Goal: Task Accomplishment & Management: Complete application form

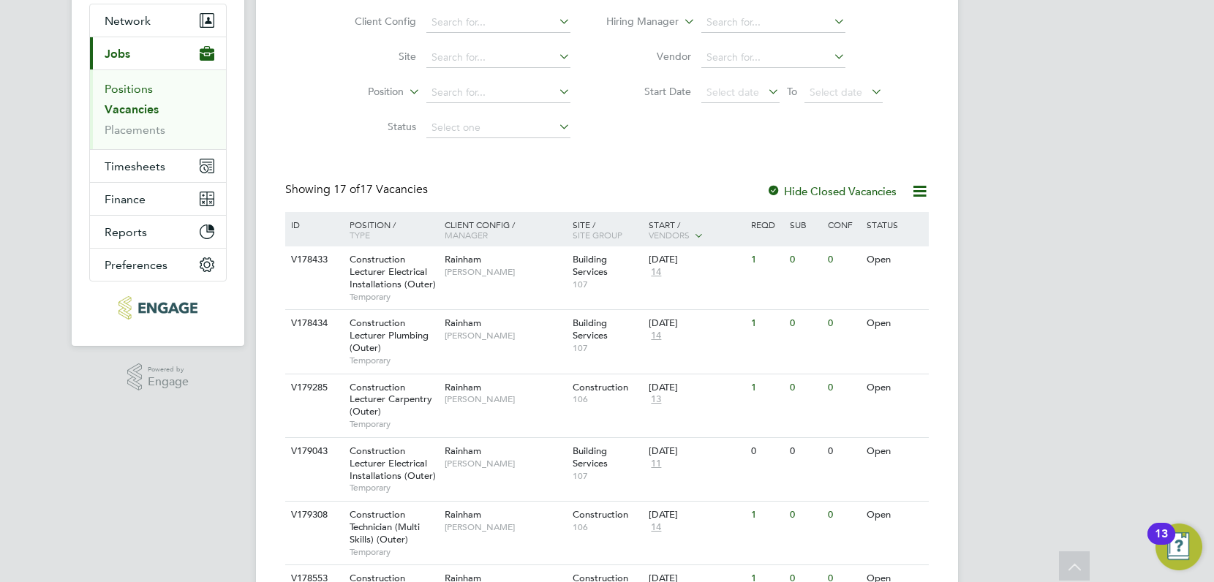
scroll to position [135, 0]
click at [141, 30] on button "Network" at bounding box center [158, 23] width 136 height 32
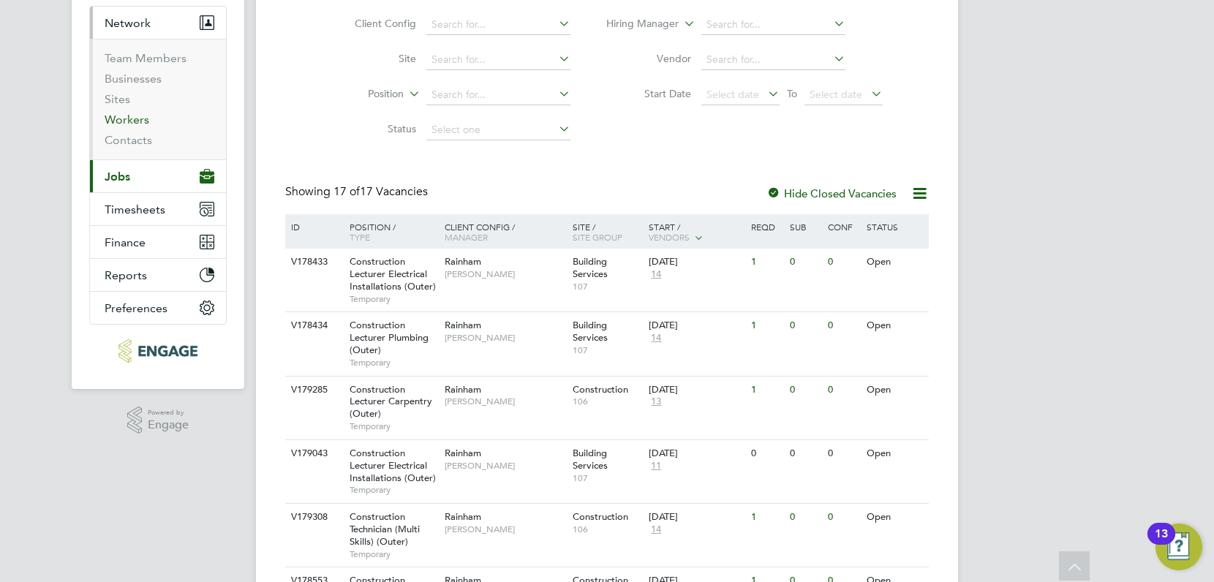
click at [123, 122] on link "Workers" at bounding box center [127, 120] width 45 height 14
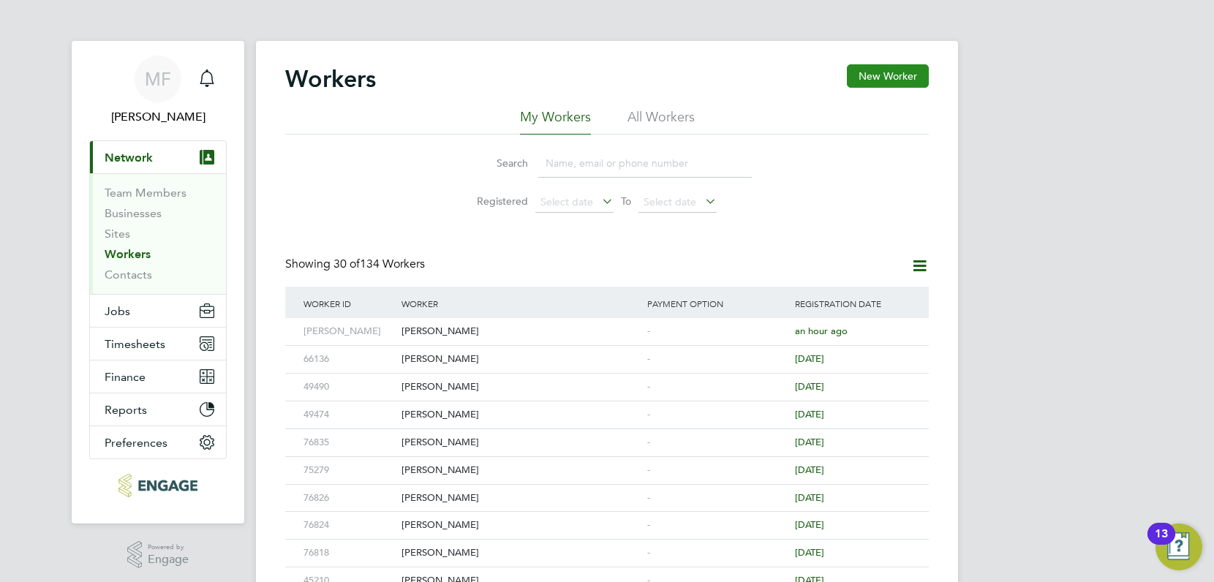
click at [904, 86] on button "New Worker" at bounding box center [888, 75] width 82 height 23
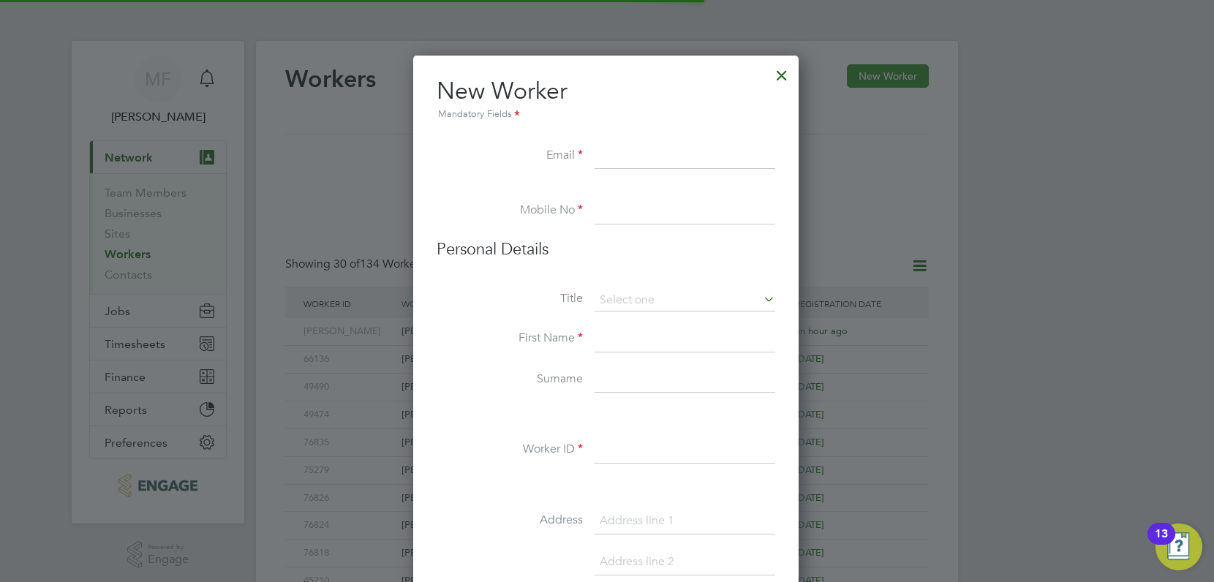
scroll to position [1245, 388]
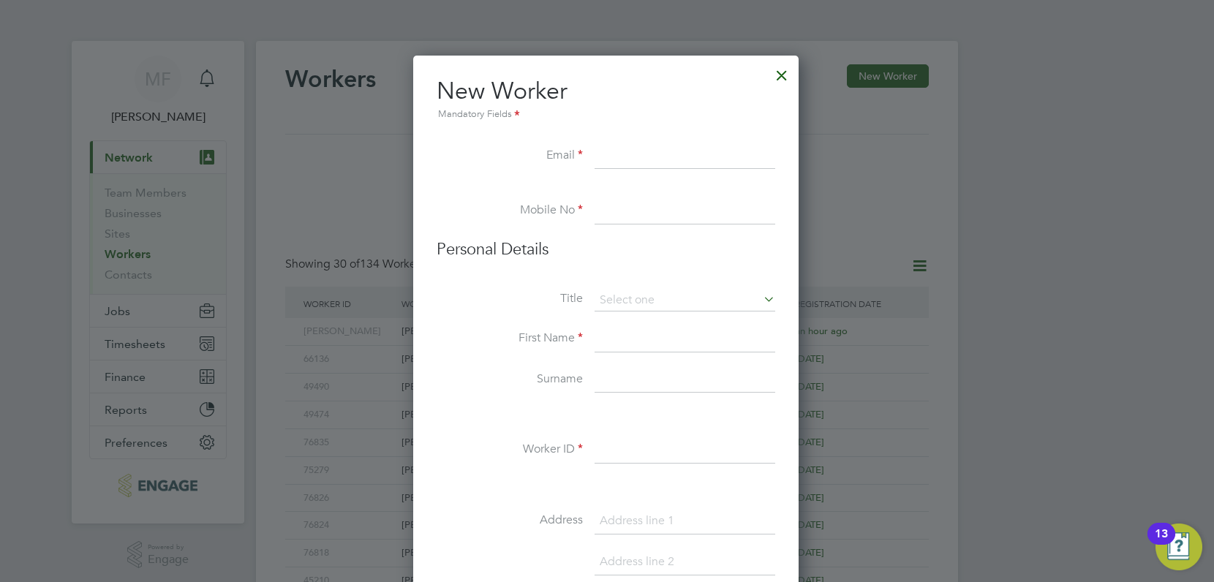
paste input "Tylerforbess12@gmail.com"
type input "Tylerforbess12@gmail.com"
click at [637, 208] on input at bounding box center [685, 211] width 181 height 26
paste input "07484371103"
type input "07484371103"
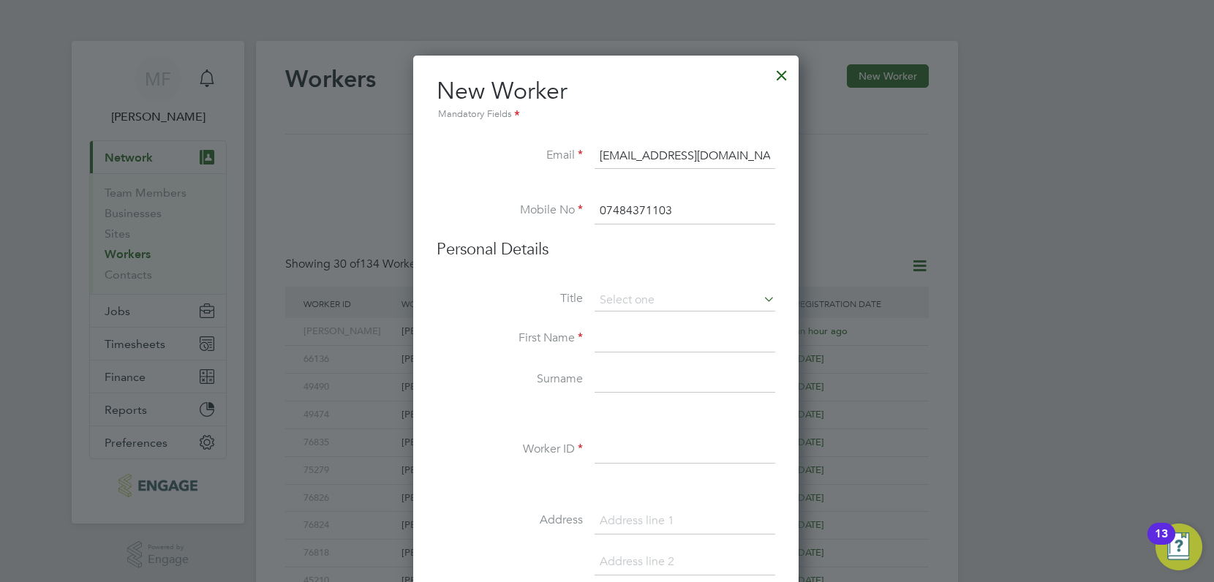
click at [645, 343] on input at bounding box center [685, 339] width 181 height 26
type input "[PERSON_NAME]"
click at [625, 387] on input at bounding box center [685, 380] width 181 height 26
type input "Forbes"
click at [625, 454] on input at bounding box center [685, 450] width 181 height 26
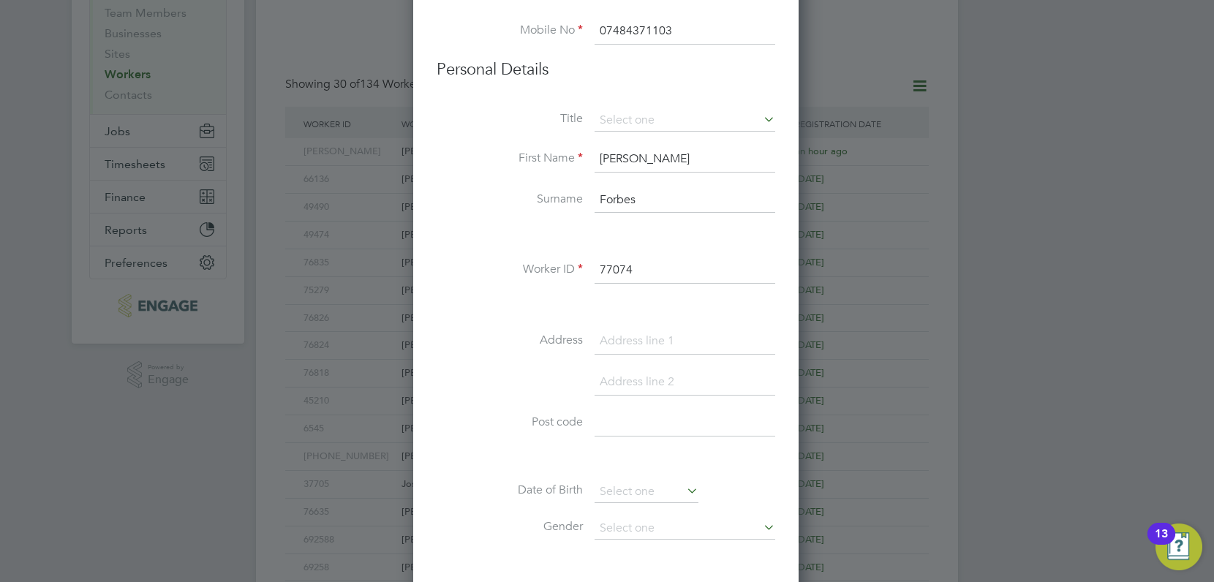
scroll to position [358, 0]
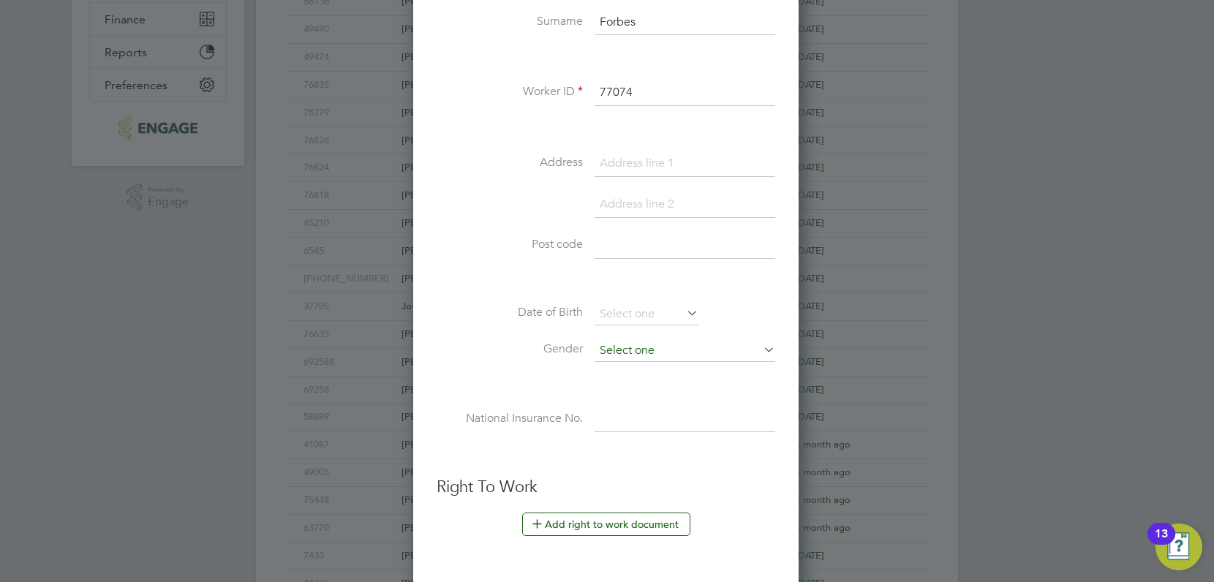
type input "77074"
click at [660, 349] on input at bounding box center [685, 351] width 181 height 22
click at [646, 368] on li "Male" at bounding box center [685, 371] width 182 height 19
type input "Male"
drag, startPoint x: 642, startPoint y: 164, endPoint x: 651, endPoint y: 167, distance: 9.3
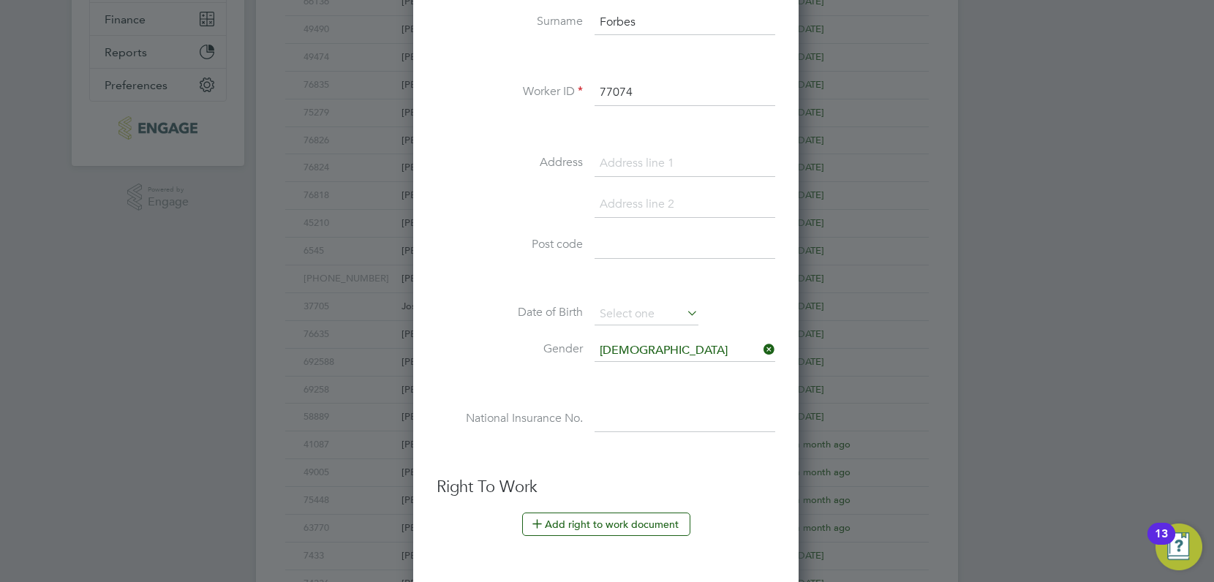
click at [642, 164] on input at bounding box center [685, 164] width 181 height 26
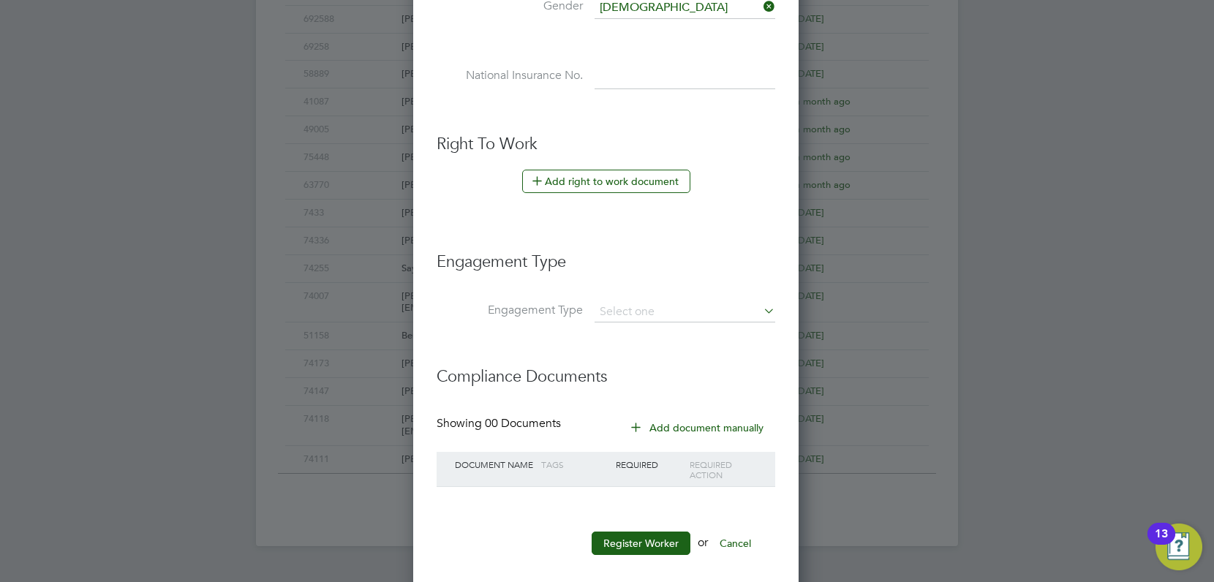
scroll to position [718, 0]
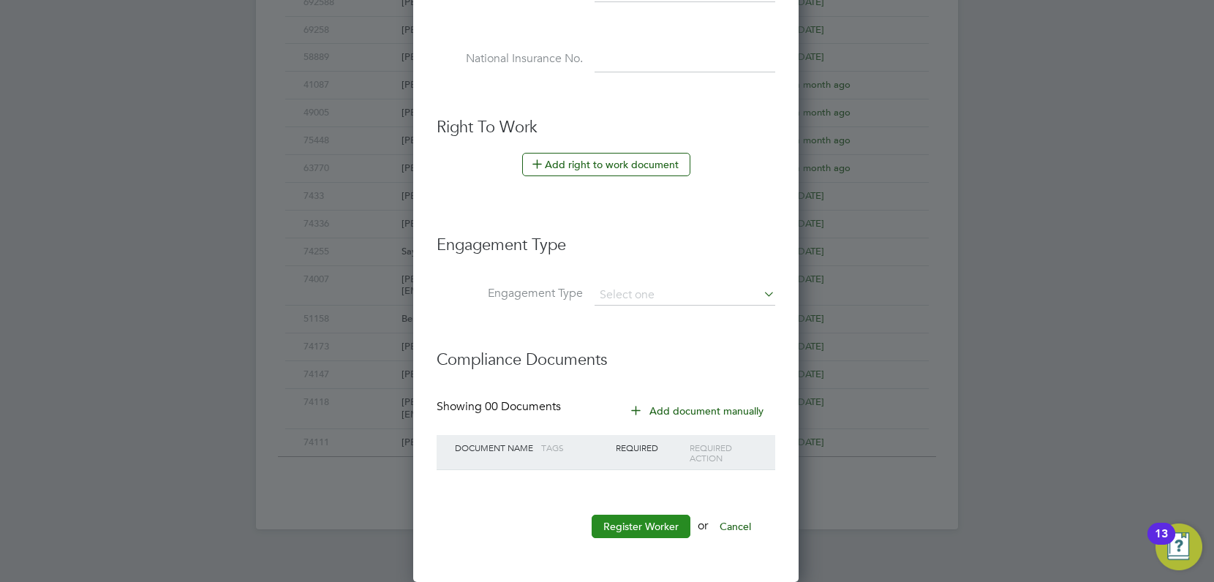
type input "Rainham"
click at [668, 526] on button "Register Worker" at bounding box center [641, 526] width 99 height 23
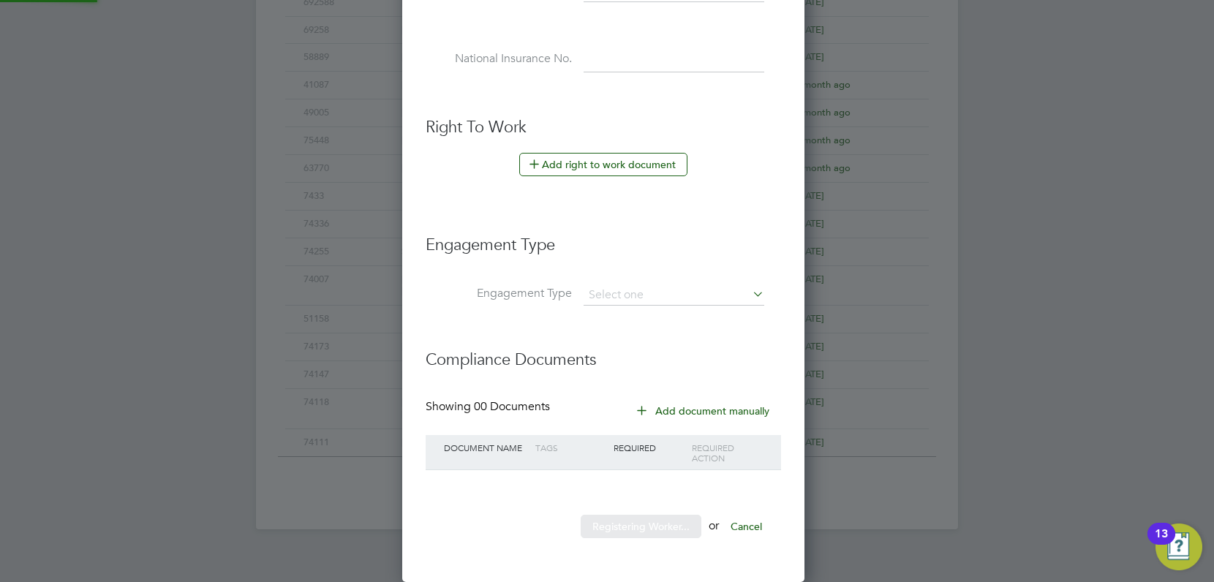
scroll to position [0, 0]
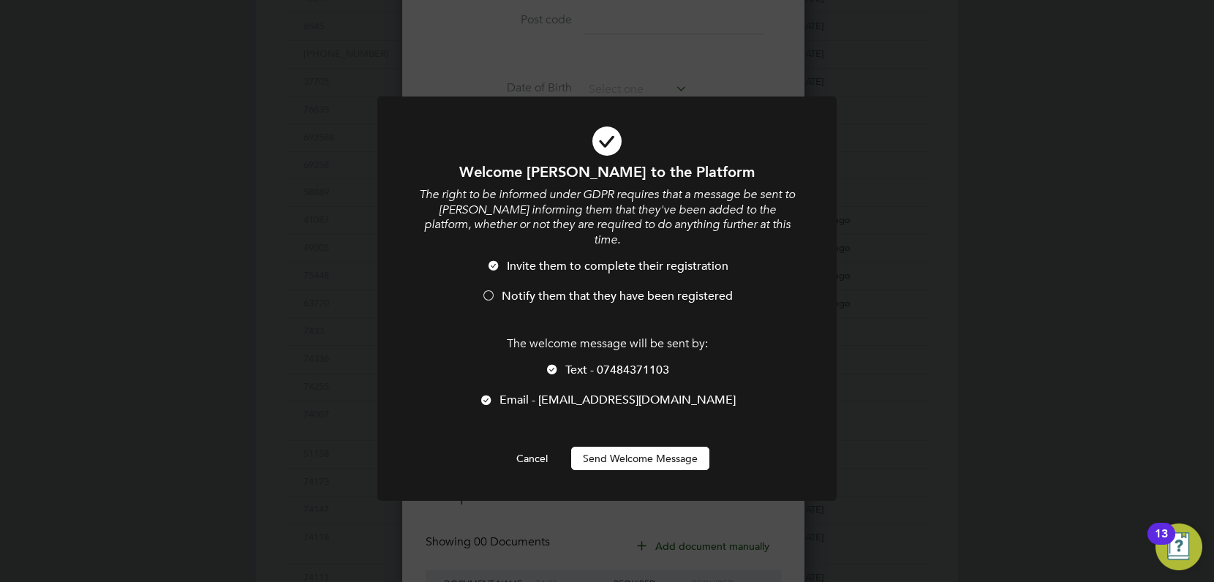
click at [575, 363] on span "Text - 07484371103" at bounding box center [617, 370] width 104 height 15
drag, startPoint x: 576, startPoint y: 296, endPoint x: 579, endPoint y: 285, distance: 11.4
click at [576, 296] on li "Notify them that they have been registered" at bounding box center [607, 304] width 380 height 30
click at [580, 289] on span "Notify them that they have been registered" at bounding box center [617, 296] width 231 height 15
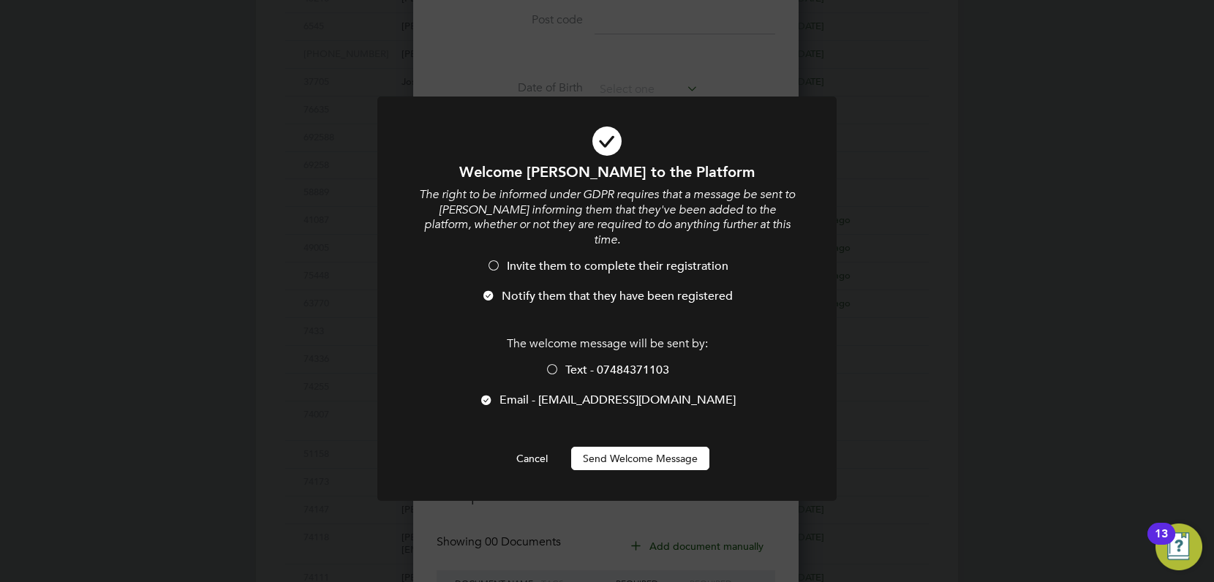
click at [633, 447] on button "Send Welcome Message" at bounding box center [640, 458] width 138 height 23
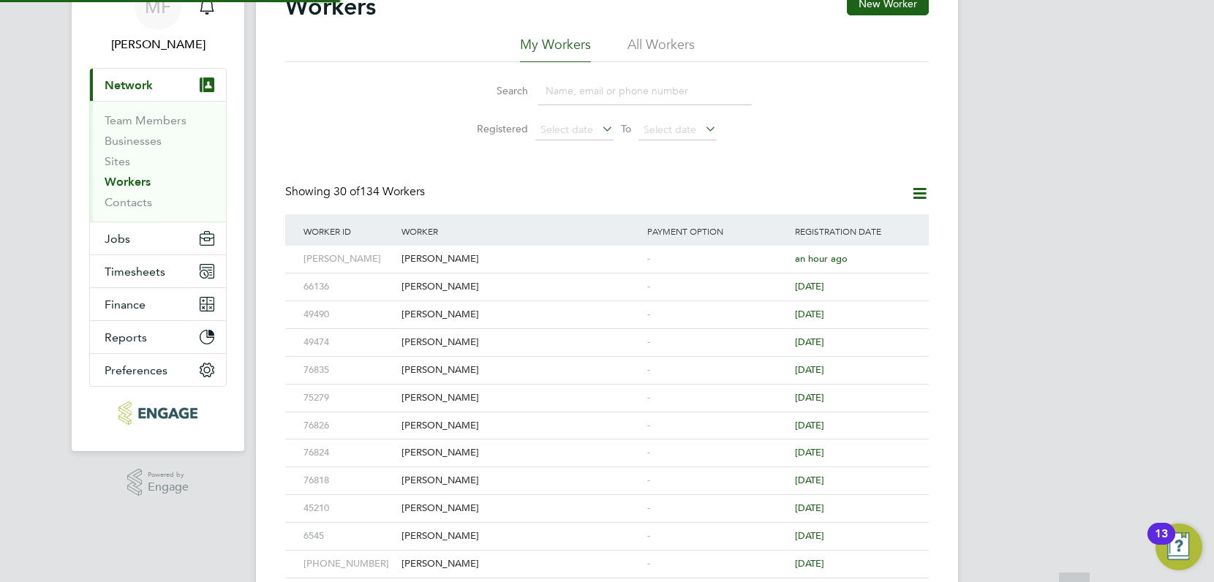
scroll to position [0, 0]
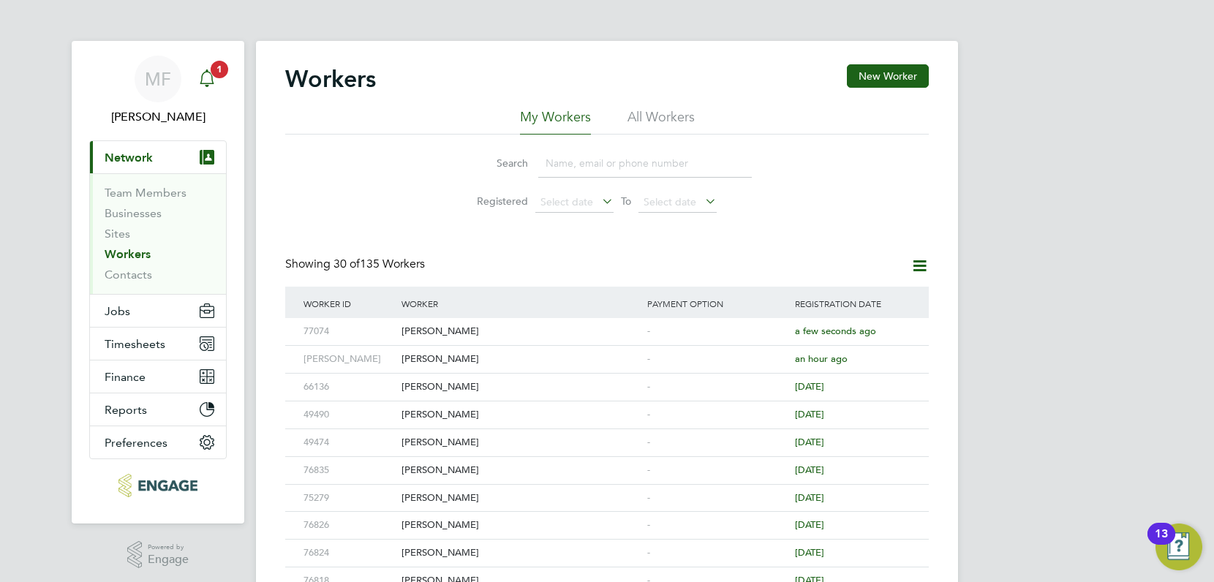
click at [208, 78] on icon "Main navigation" at bounding box center [207, 78] width 18 height 18
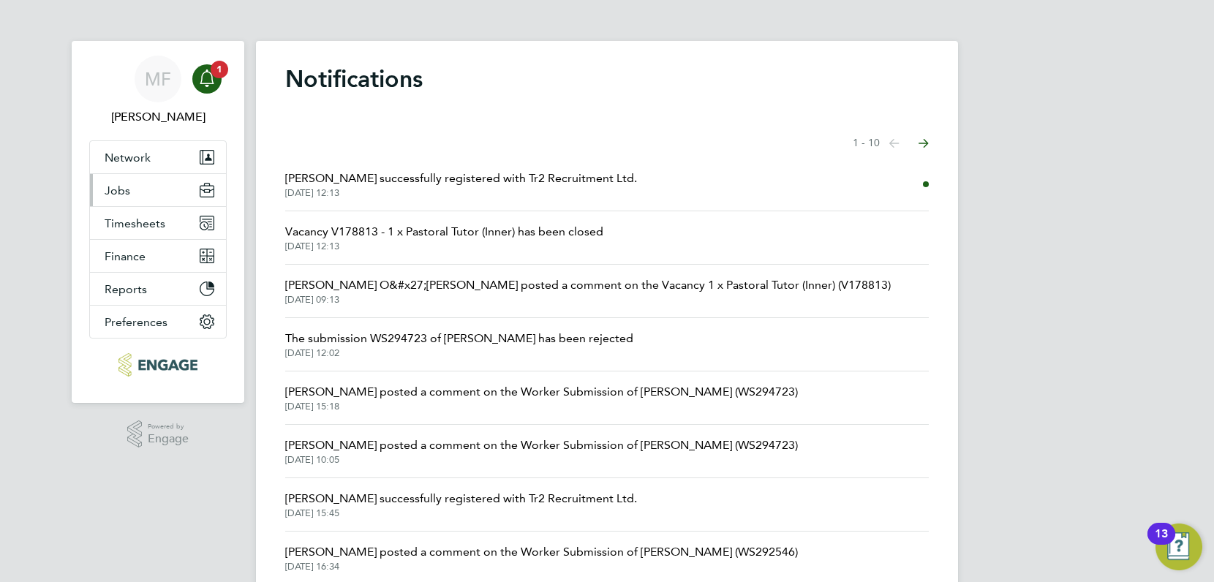
click at [139, 189] on button "Jobs" at bounding box center [158, 190] width 136 height 32
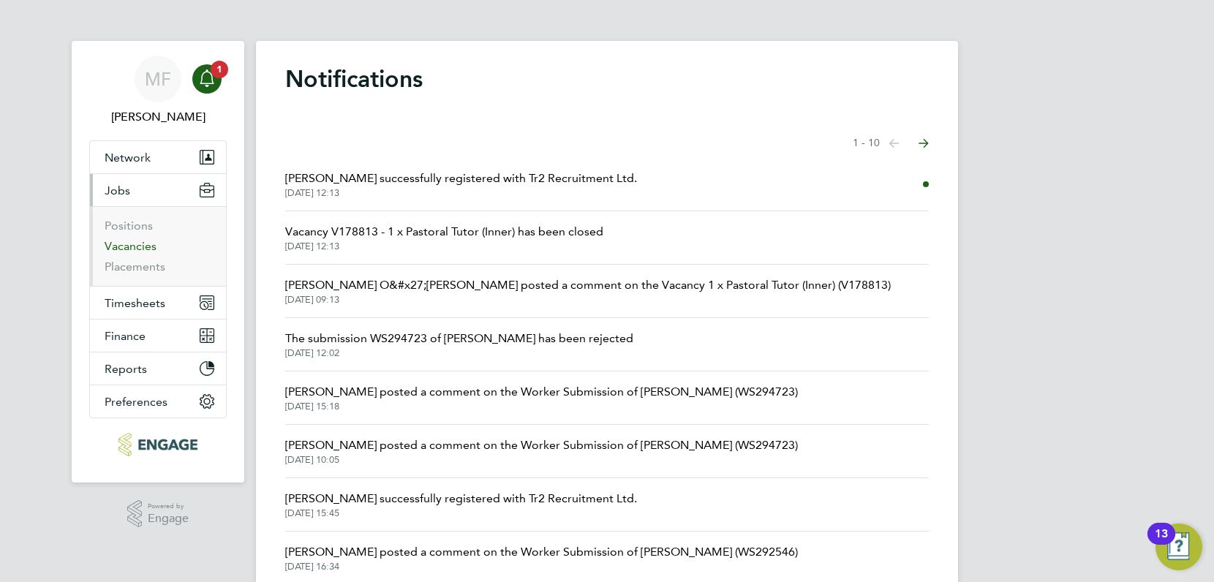
click at [140, 246] on link "Vacancies" at bounding box center [131, 246] width 52 height 14
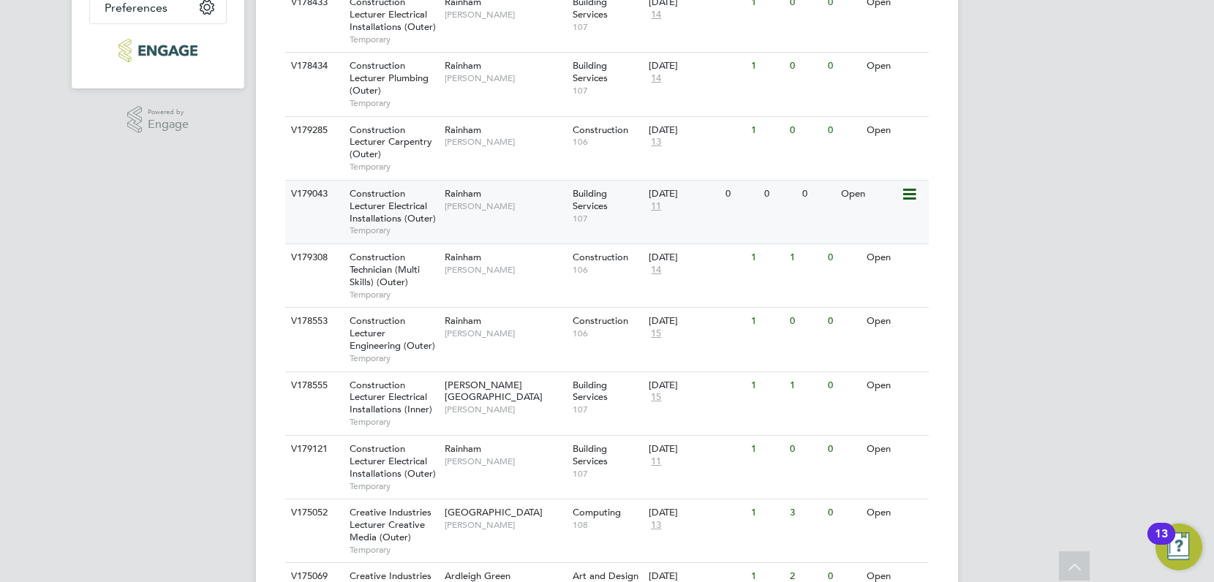
scroll to position [398, 0]
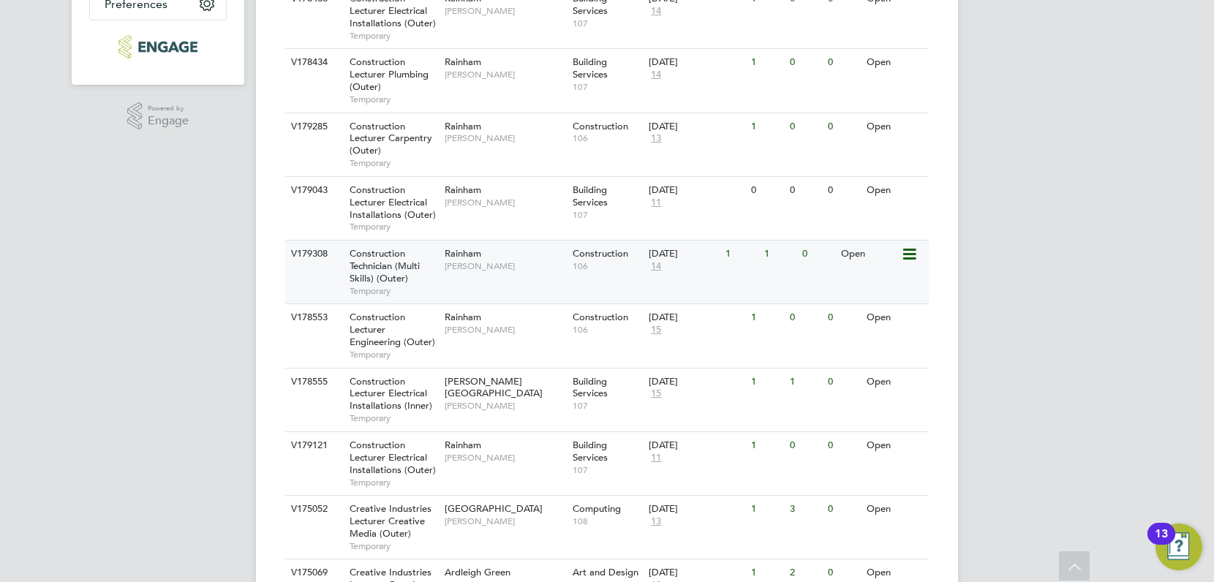
click at [385, 262] on span "Construction Technician (Multi Skills) (Outer)" at bounding box center [385, 265] width 70 height 37
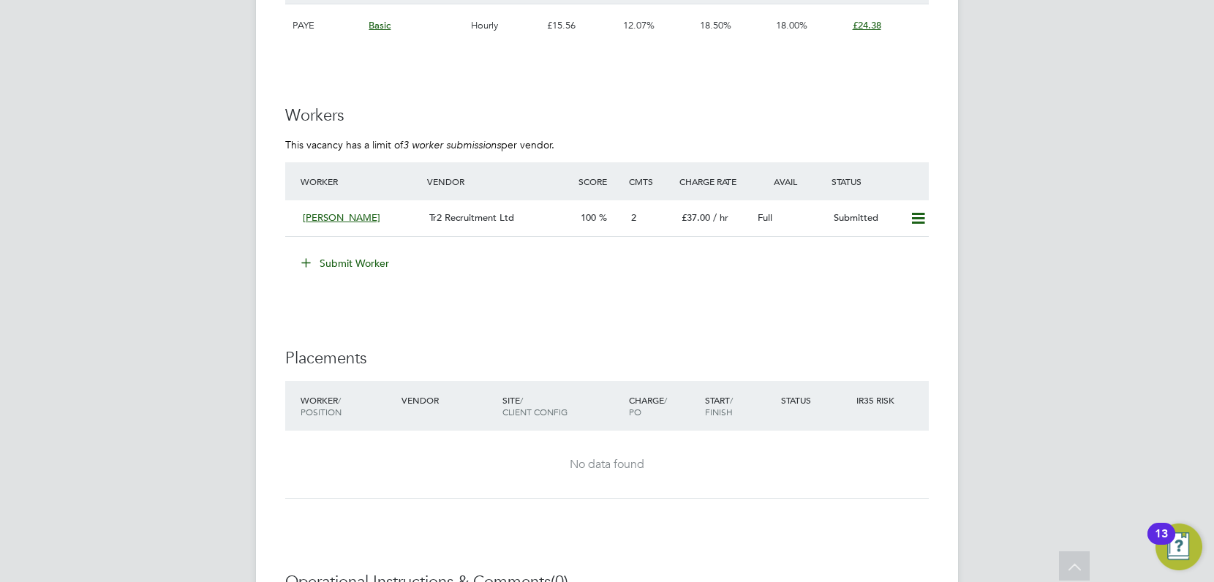
scroll to position [2408, 0]
click at [374, 262] on button "Submit Worker" at bounding box center [346, 263] width 110 height 23
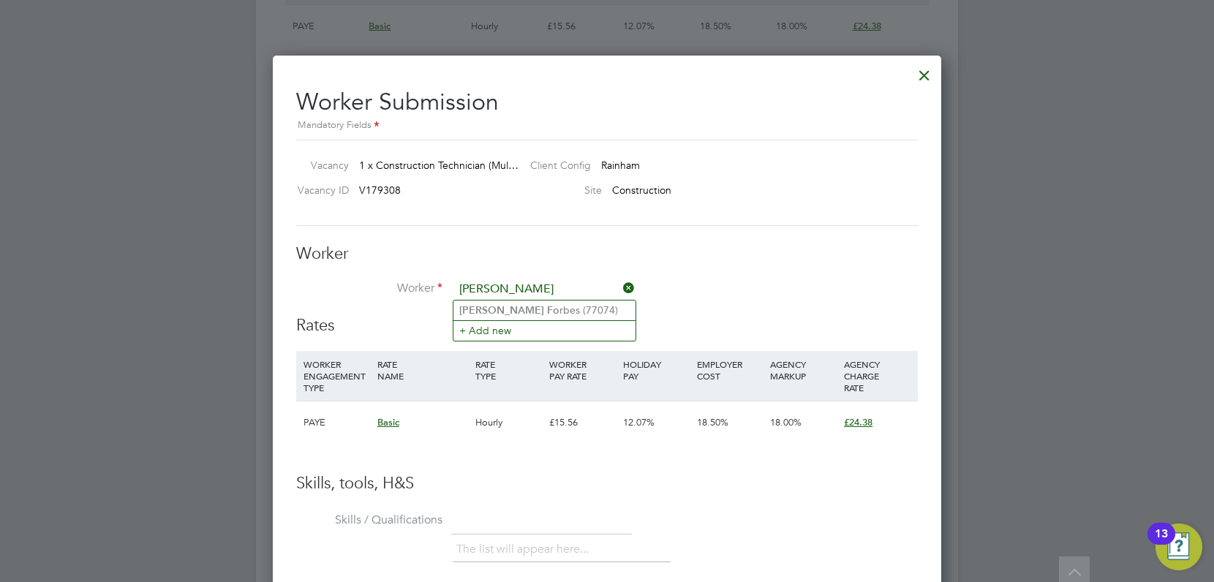
scroll to position [2407, 0]
click at [519, 309] on li "[PERSON_NAME] rbes (77074)" at bounding box center [545, 311] width 182 height 20
type input "[PERSON_NAME] (77074)"
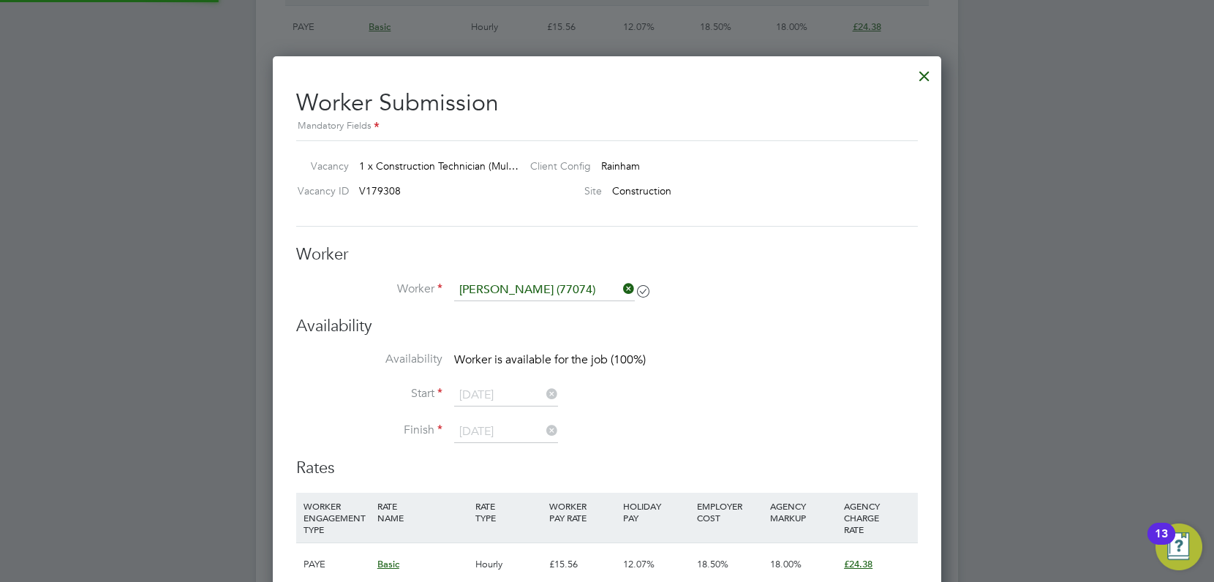
click at [707, 304] on li "Worker [PERSON_NAME] (77074)" at bounding box center [607, 297] width 622 height 37
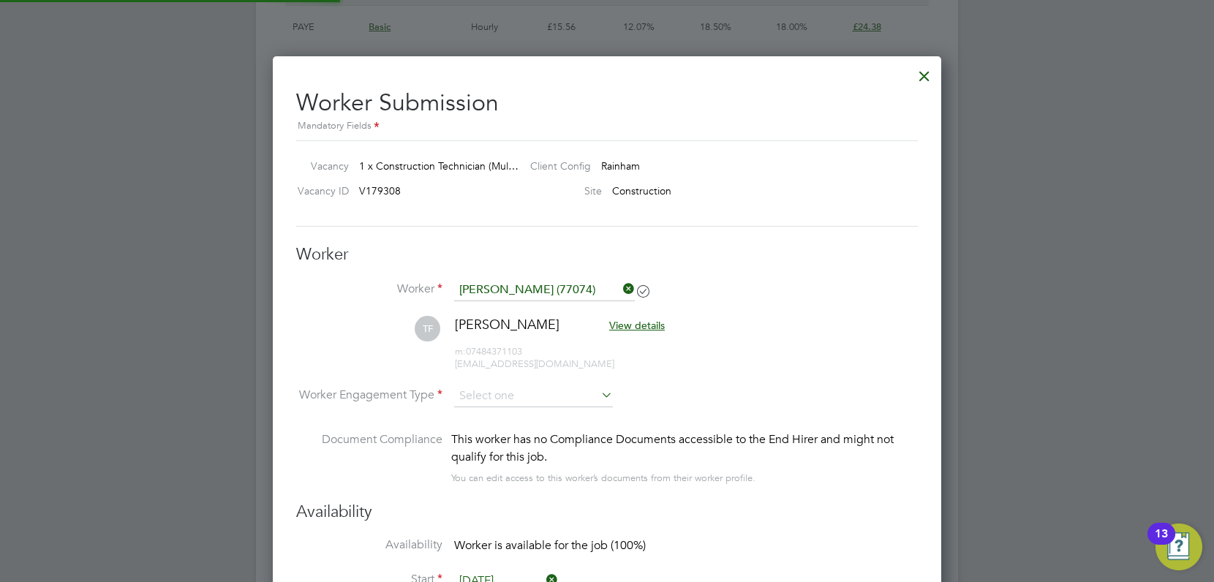
scroll to position [7, 7]
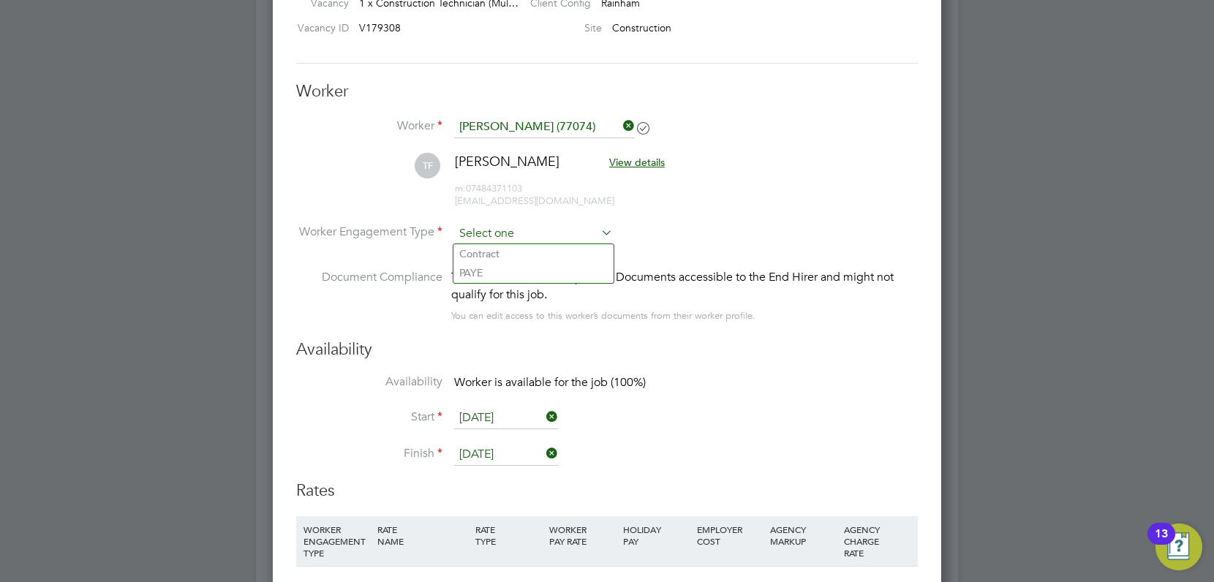
click at [540, 241] on input at bounding box center [533, 234] width 159 height 22
click at [530, 268] on li "PAYE" at bounding box center [534, 272] width 160 height 19
type input "PAYE"
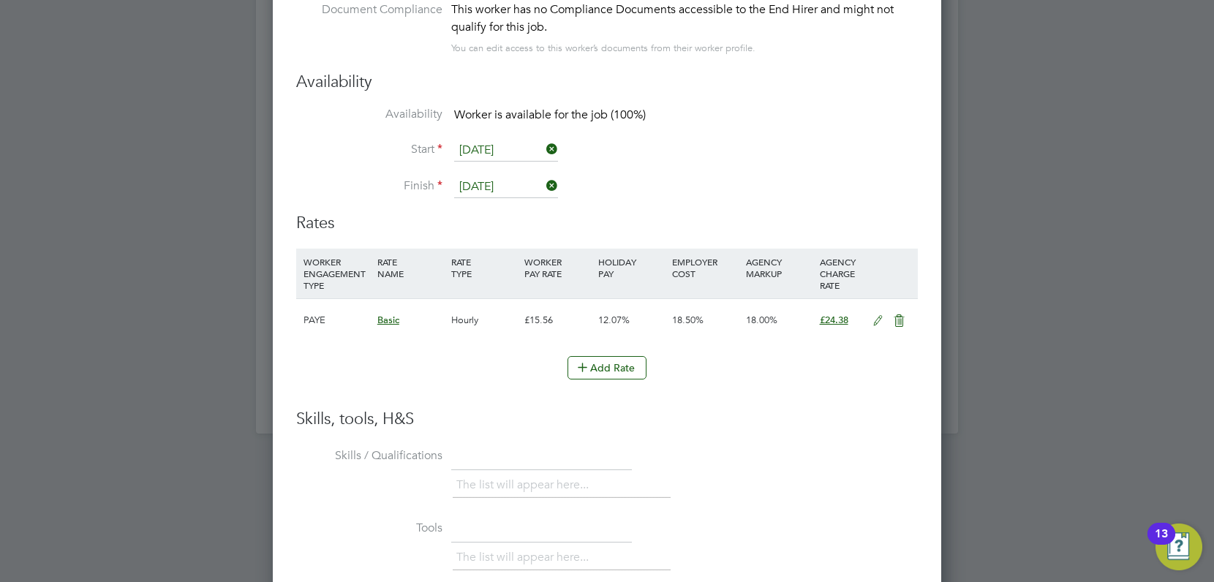
click at [881, 320] on icon at bounding box center [878, 321] width 18 height 12
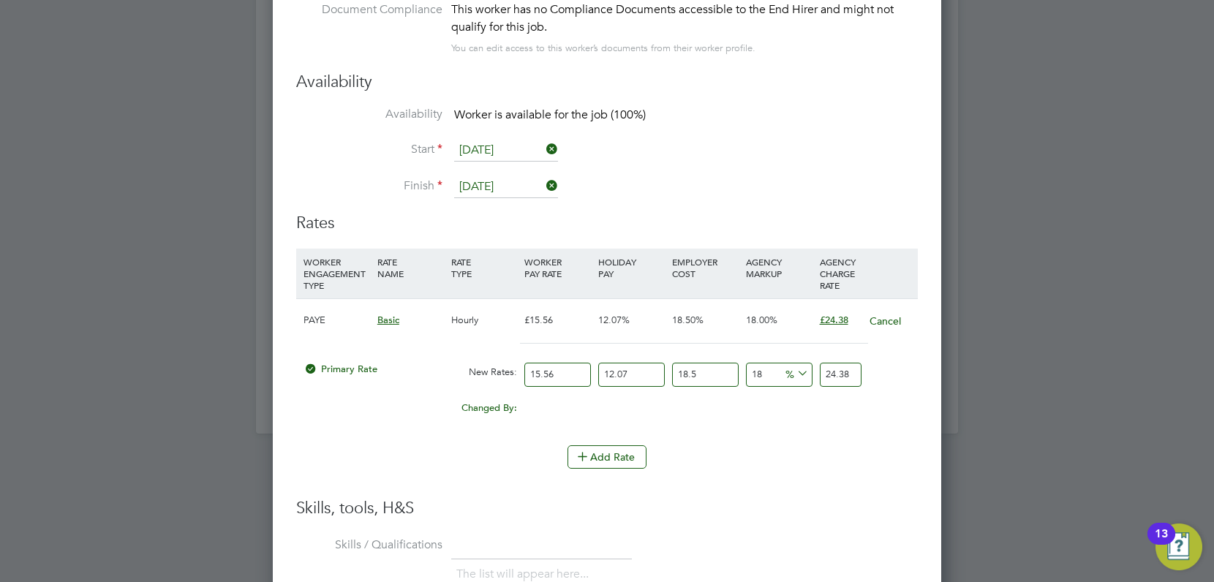
drag, startPoint x: 572, startPoint y: 385, endPoint x: 519, endPoint y: 377, distance: 54.0
click at [519, 377] on div "Primary Rate New Rates: 15.56 12.07 n/a 18.5 n/a 18 0 % 24.38" at bounding box center [607, 374] width 622 height 39
type input "2"
type input "3.13414962"
type input "22"
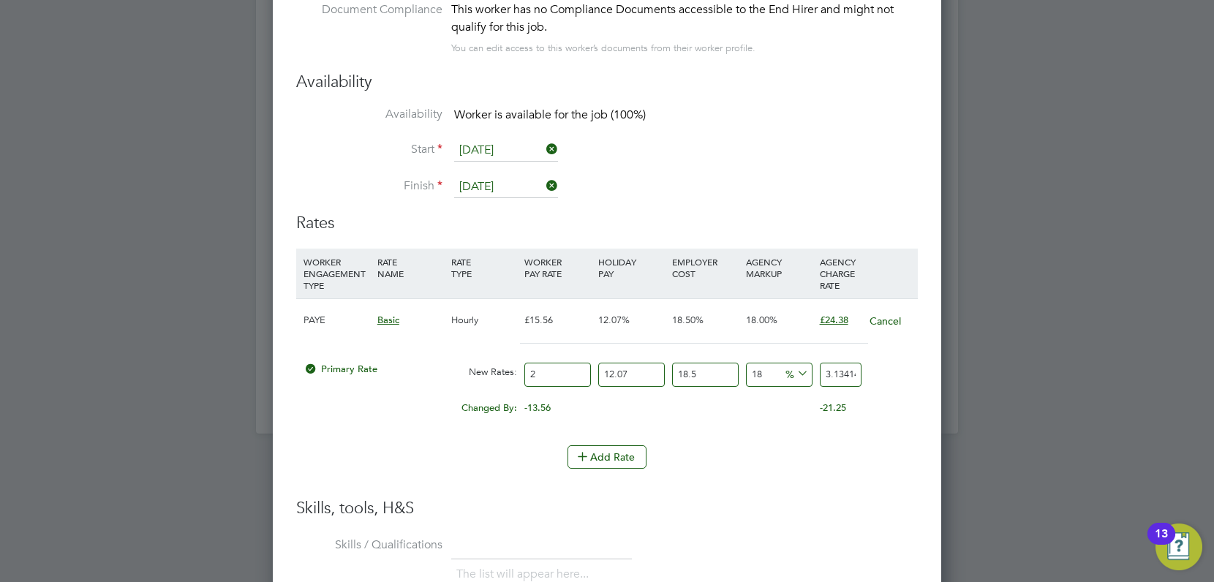
type input "34.47564582"
type input "22"
drag, startPoint x: 639, startPoint y: 379, endPoint x: 590, endPoint y: 376, distance: 49.1
click at [590, 376] on div "Primary Rate New Rates: 22 12.07 n/a 18.5 n/a 18 5.25899682 % 34.47564582" at bounding box center [607, 374] width 622 height 39
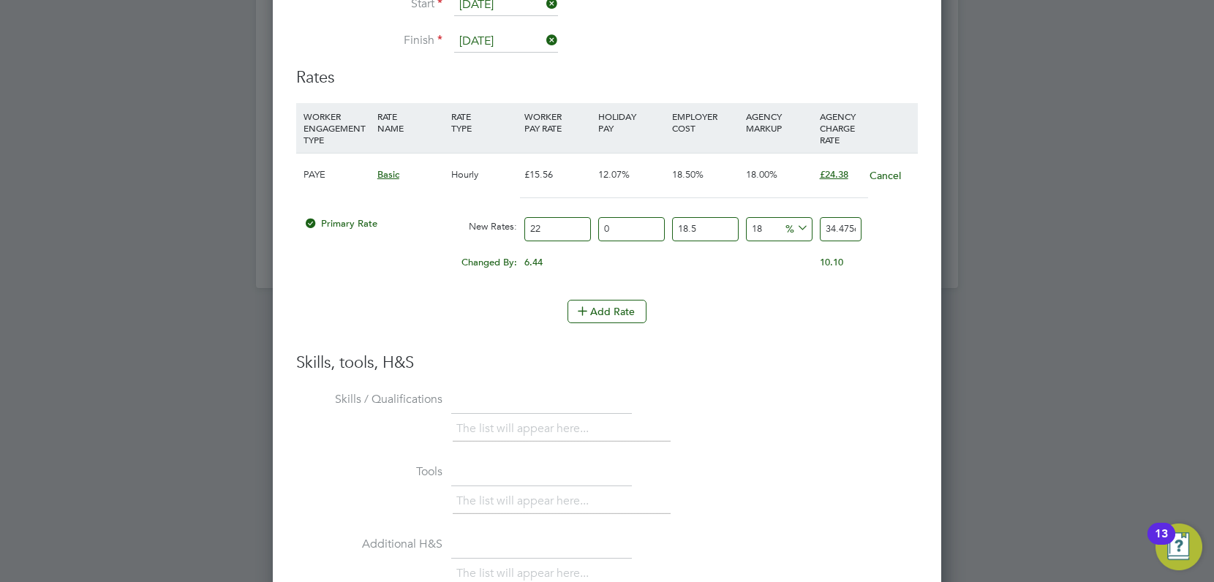
type input "0"
type input "30.7626"
drag, startPoint x: 710, startPoint y: 231, endPoint x: 655, endPoint y: 229, distance: 54.9
click at [655, 229] on div "Primary Rate New Rates: 22 0 n/a 18.5 n/a 18 4.6926 % 30.7626" at bounding box center [607, 229] width 622 height 39
type input "0"
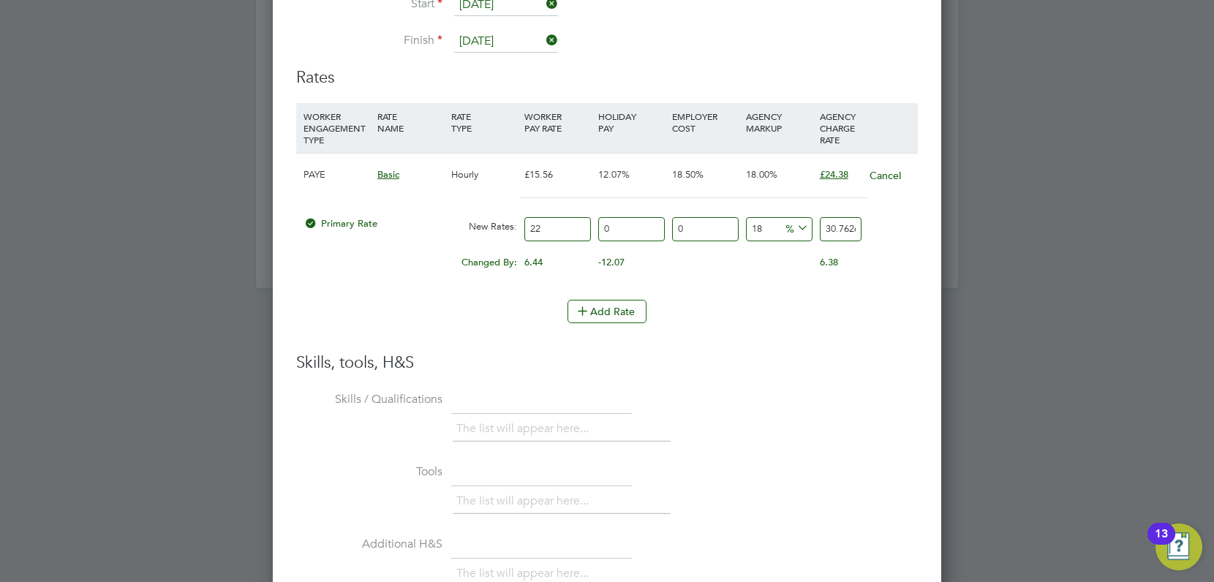
type input "25.96"
drag, startPoint x: 770, startPoint y: 224, endPoint x: 740, endPoint y: 225, distance: 30.0
click at [740, 225] on div "Primary Rate New Rates: 22 0 n/a 0 n/a 18 3.96 % 25.96" at bounding box center [607, 229] width 622 height 39
type input "0"
type input "22"
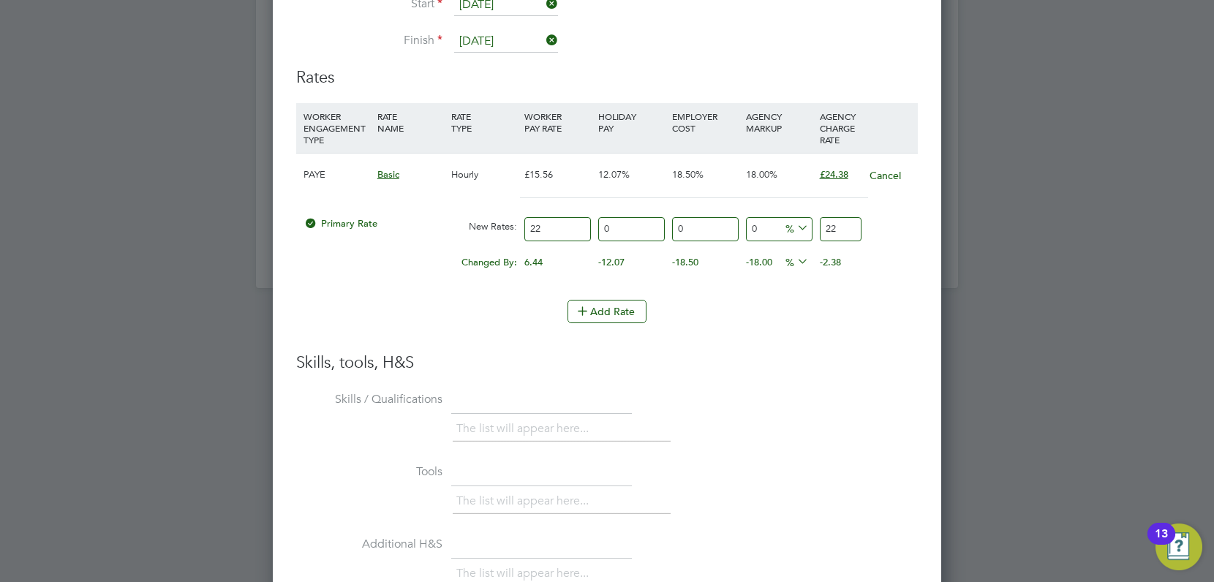
click at [839, 228] on input "22" at bounding box center [841, 229] width 42 height 24
type input "-90.9090909090909"
type input "2"
type input "31.818181818181817"
type input "29"
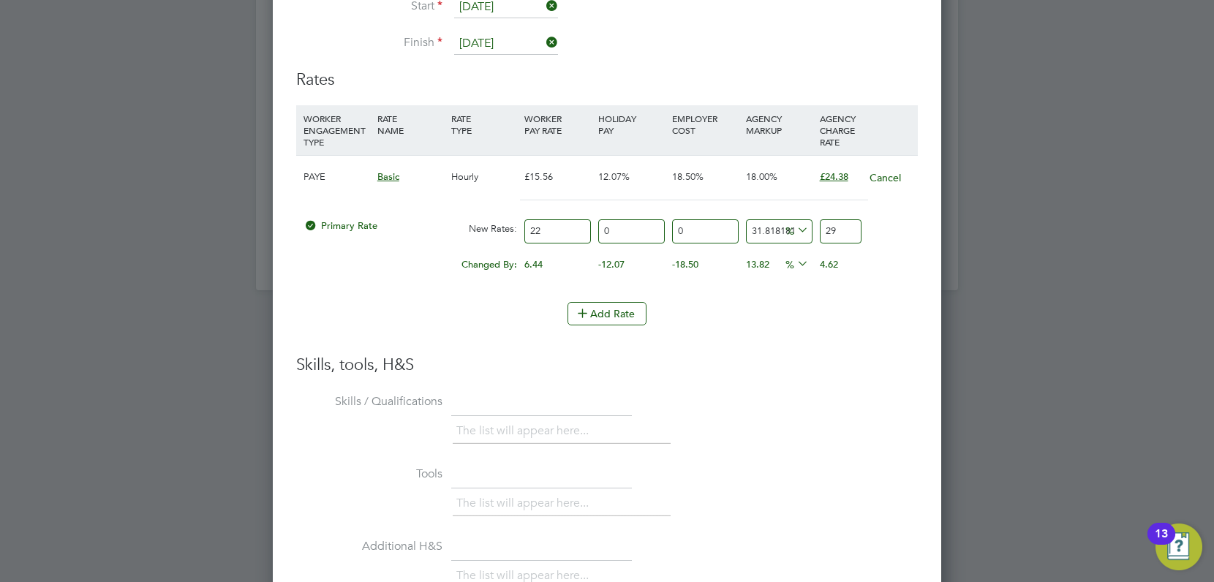
click at [835, 276] on div "4.62" at bounding box center [853, 265] width 74 height 28
click at [622, 312] on button "Add Rate" at bounding box center [607, 310] width 79 height 23
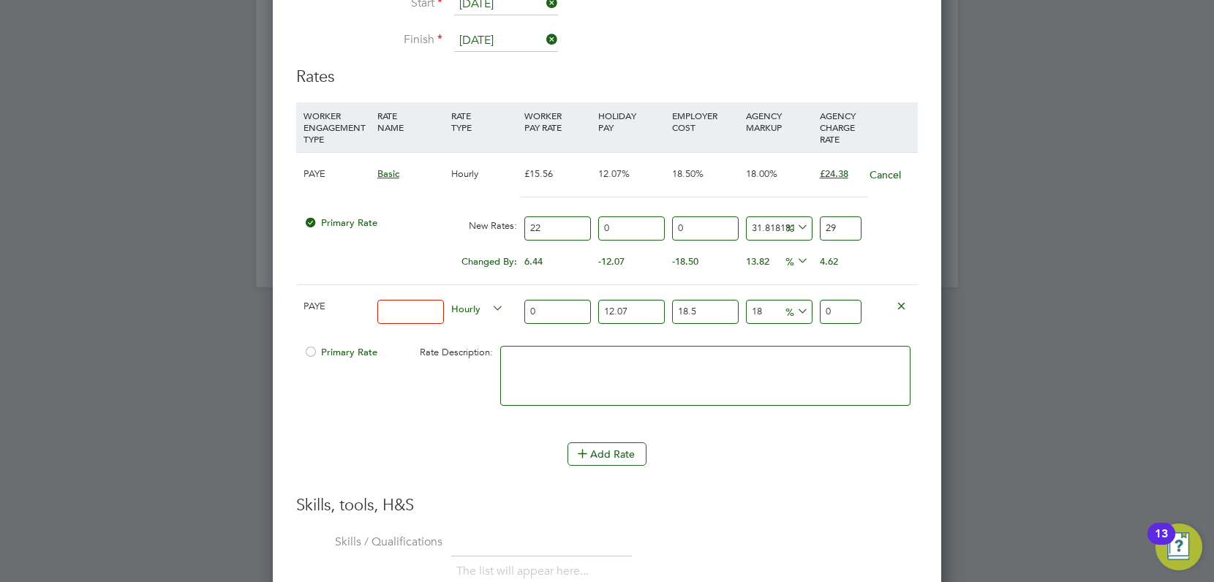
click at [810, 454] on div "Add Rate" at bounding box center [607, 454] width 622 height 23
drag, startPoint x: 903, startPoint y: 307, endPoint x: 892, endPoint y: 310, distance: 10.7
click at [903, 307] on icon at bounding box center [901, 305] width 11 height 11
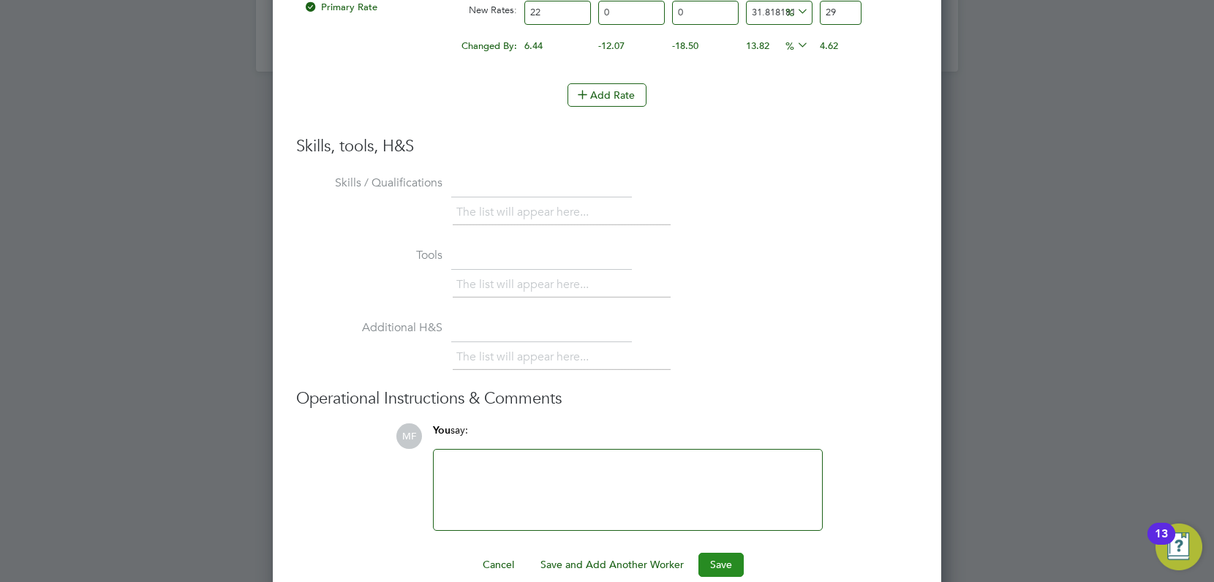
click at [714, 565] on button "Save" at bounding box center [721, 564] width 45 height 23
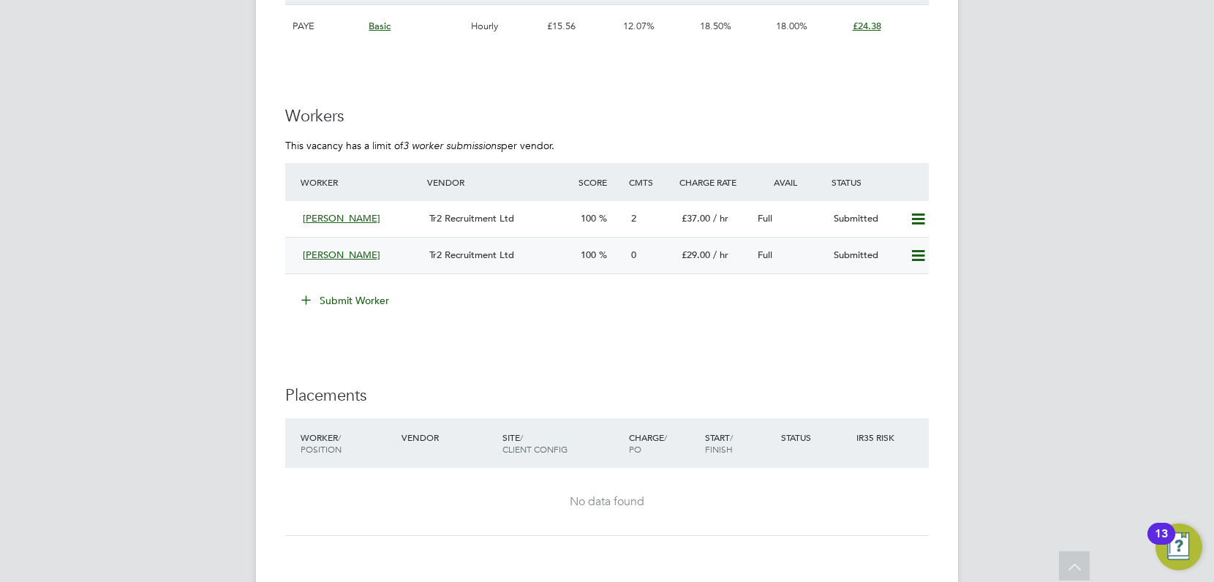
click at [407, 262] on div "[PERSON_NAME]" at bounding box center [360, 256] width 127 height 24
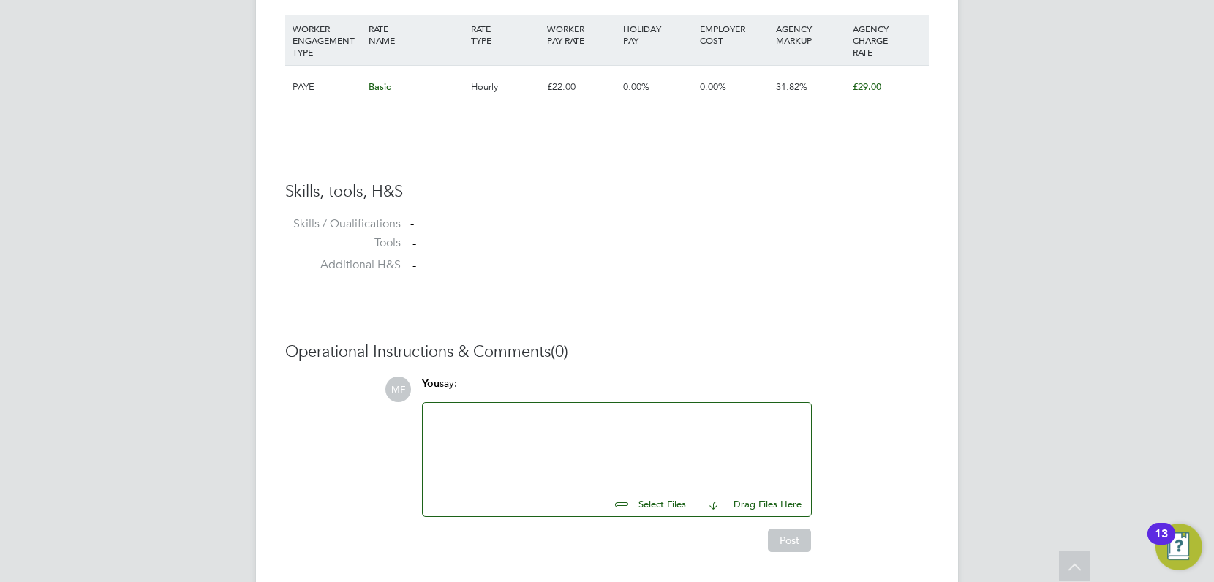
click at [468, 421] on div at bounding box center [617, 443] width 371 height 63
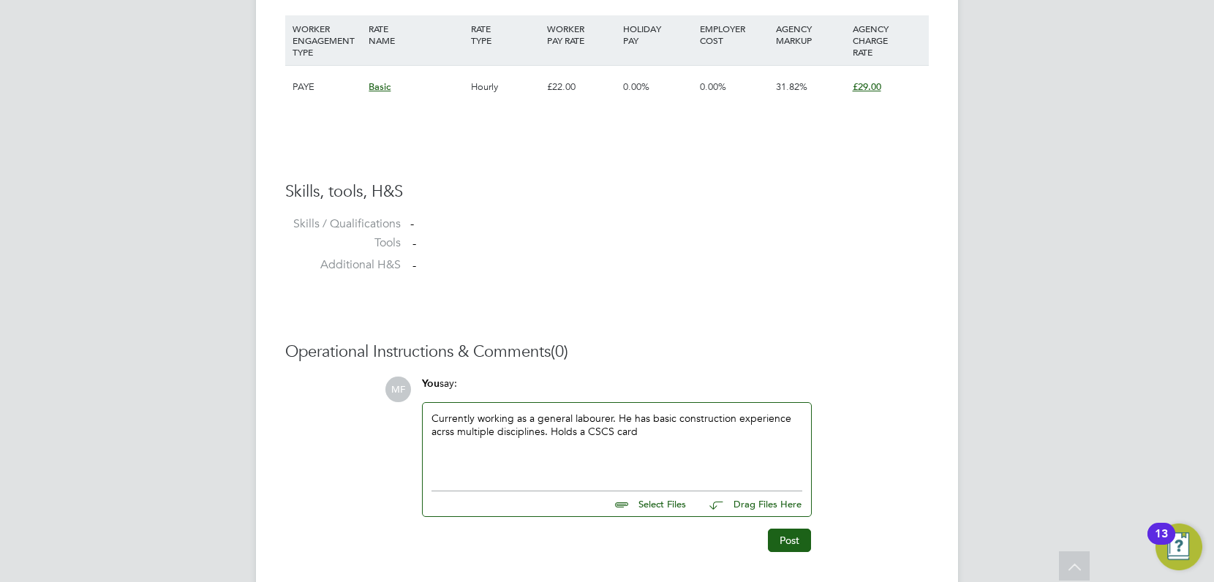
drag, startPoint x: 445, startPoint y: 433, endPoint x: 474, endPoint y: 434, distance: 29.3
click at [448, 433] on div "Currently working as a general labourer. He has basic construction experience a…" at bounding box center [617, 443] width 371 height 63
click at [671, 437] on div "Currently working as a general labourer. He has basic construction experience a…" at bounding box center [617, 443] width 371 height 63
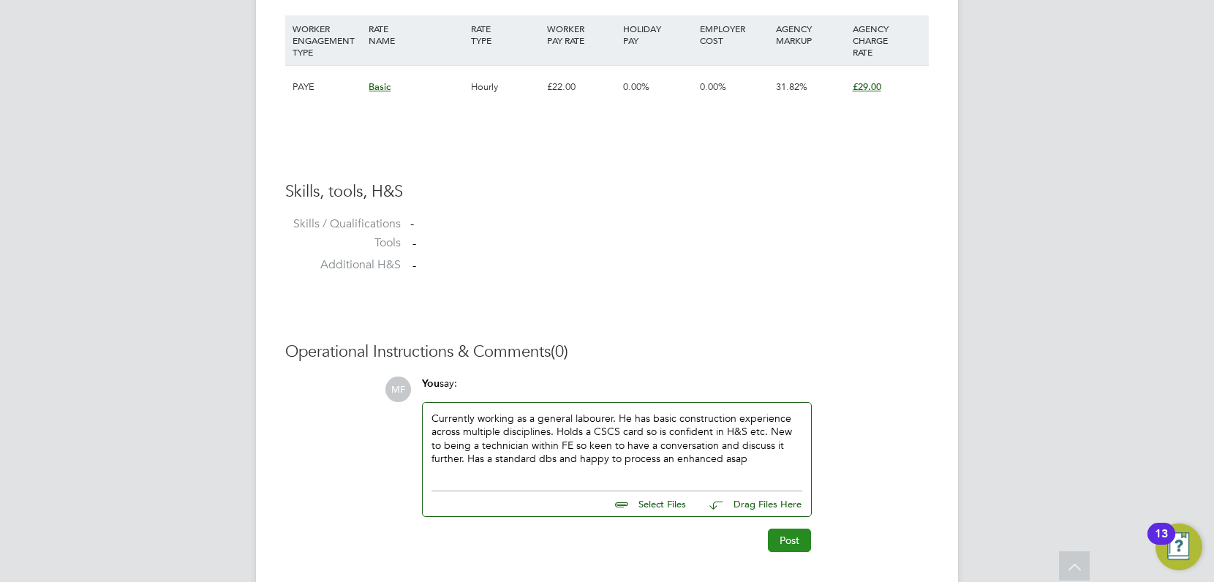
click at [780, 540] on button "Post" at bounding box center [789, 540] width 43 height 23
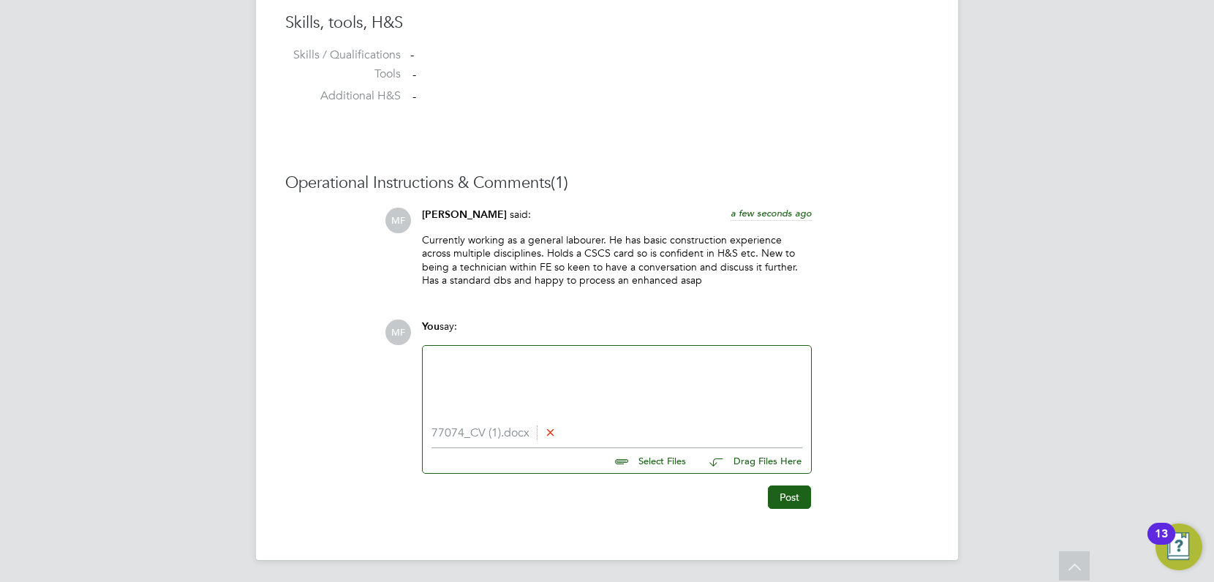
scroll to position [1209, 0]
click at [789, 496] on button "Post" at bounding box center [789, 495] width 43 height 23
